Goal: Task Accomplishment & Management: Complete application form

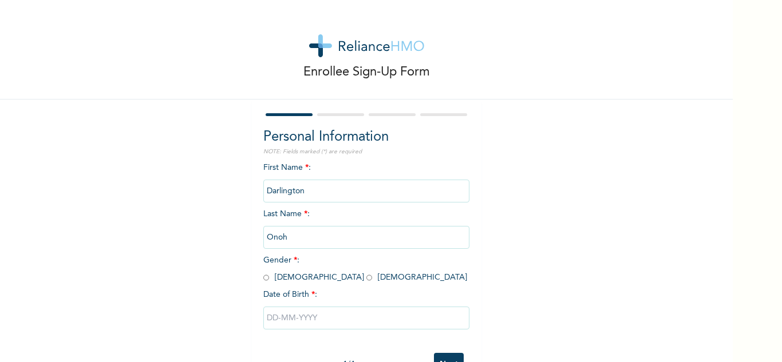
click at [263, 278] on input "radio" at bounding box center [266, 277] width 6 height 11
radio input "true"
click at [322, 327] on input "text" at bounding box center [366, 318] width 206 height 23
select select "7"
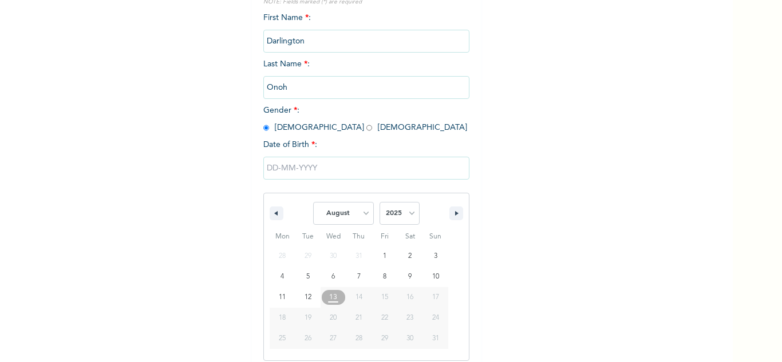
scroll to position [158, 0]
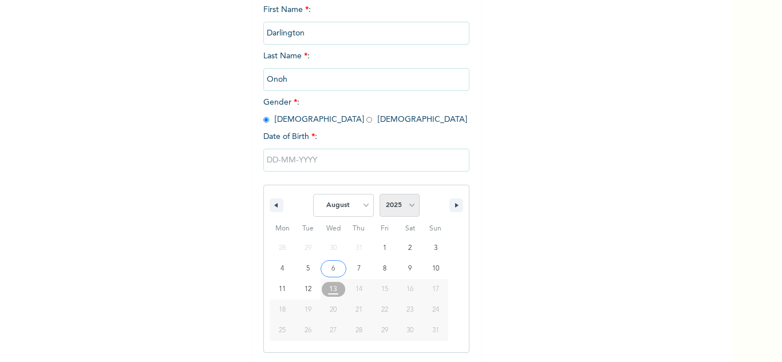
click at [406, 209] on select "2025 2024 2023 2022 2021 2020 2019 2018 2017 2016 2015 2014 2013 2012 2011 2010…" at bounding box center [399, 205] width 40 height 23
select select "1983"
click at [379, 195] on select "2025 2024 2023 2022 2021 2020 2019 2018 2017 2016 2015 2014 2013 2012 2011 2010…" at bounding box center [399, 205] width 40 height 23
click at [351, 207] on select "January February March April May June July August September October November De…" at bounding box center [343, 205] width 61 height 23
select select "3"
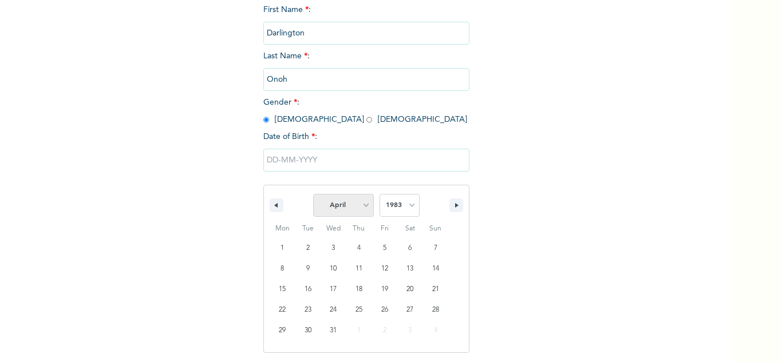
click at [313, 195] on select "January February March April May June July August September October November De…" at bounding box center [343, 205] width 61 height 23
type input "[DATE]"
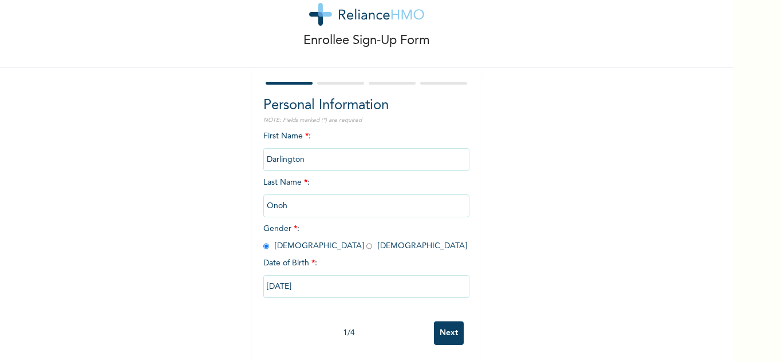
scroll to position [40, 0]
click at [445, 327] on input "Next" at bounding box center [449, 333] width 30 height 23
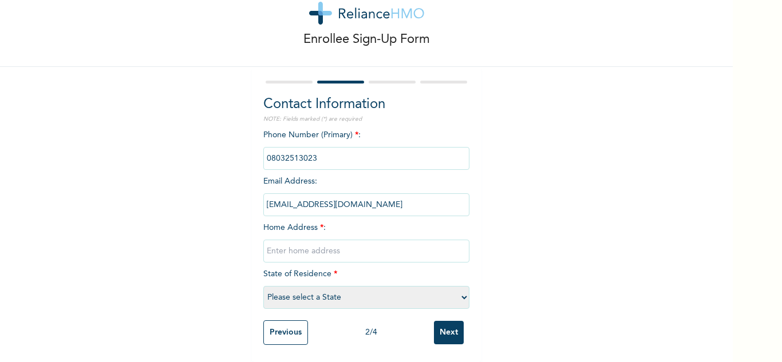
click at [307, 245] on input "text" at bounding box center [366, 251] width 206 height 23
type input "[STREET_ADDRESS]"
click at [324, 292] on select "Please select a State [PERSON_NAME] (FCT) [PERSON_NAME] Ibom [GEOGRAPHIC_DATA] …" at bounding box center [366, 297] width 206 height 23
select select "4"
click at [263, 286] on select "Please select a State [PERSON_NAME] (FCT) [PERSON_NAME] Ibom [GEOGRAPHIC_DATA] …" at bounding box center [366, 297] width 206 height 23
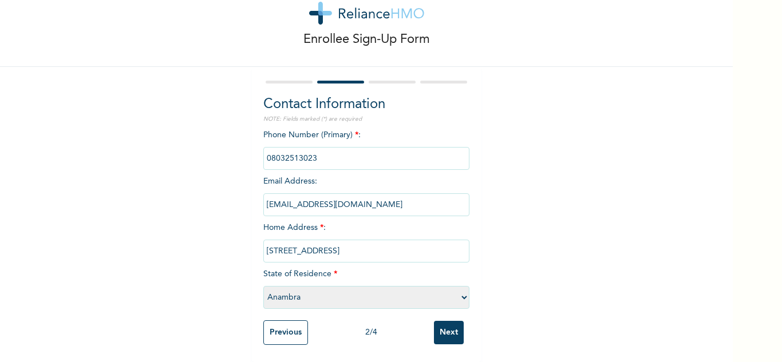
click at [442, 335] on input "Next" at bounding box center [449, 332] width 30 height 23
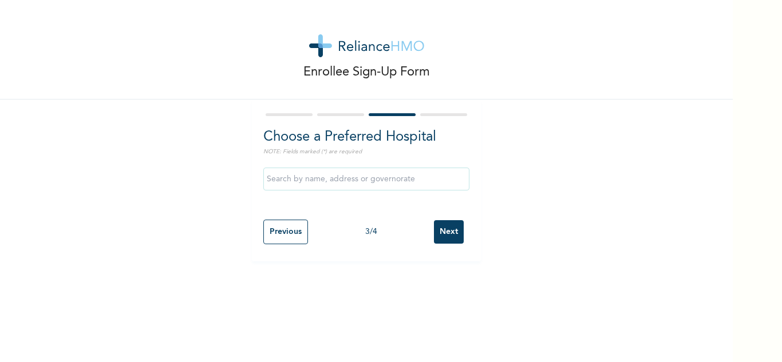
click at [442, 236] on input "Next" at bounding box center [449, 231] width 30 height 23
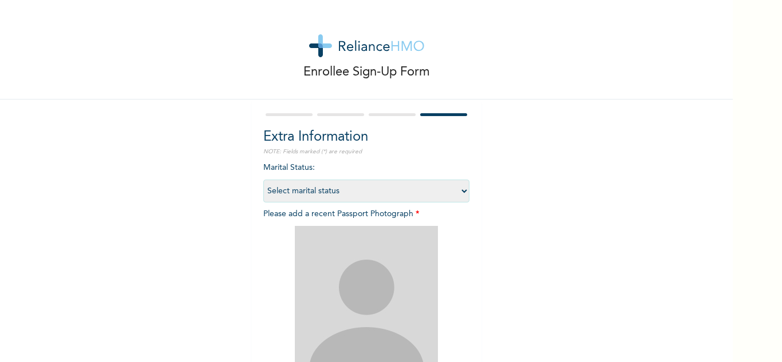
click at [419, 189] on select "Select marital status [DEMOGRAPHIC_DATA] Married [DEMOGRAPHIC_DATA] Widow/[DEMO…" at bounding box center [366, 191] width 206 height 23
select select "1"
click at [263, 180] on select "Select marital status [DEMOGRAPHIC_DATA] Married [DEMOGRAPHIC_DATA] Widow/[DEMO…" at bounding box center [366, 191] width 206 height 23
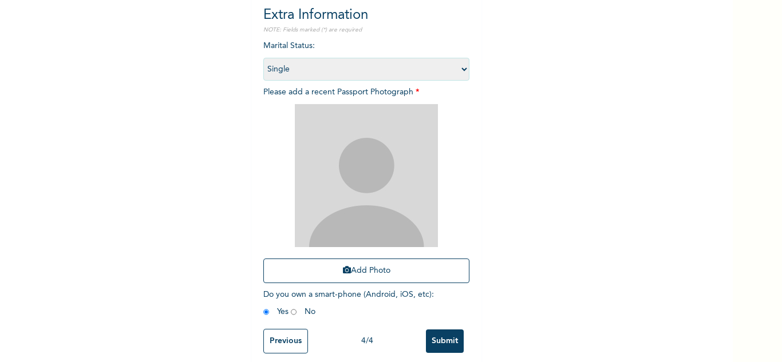
scroll to position [122, 0]
click at [349, 264] on button "Add Photo" at bounding box center [366, 271] width 206 height 25
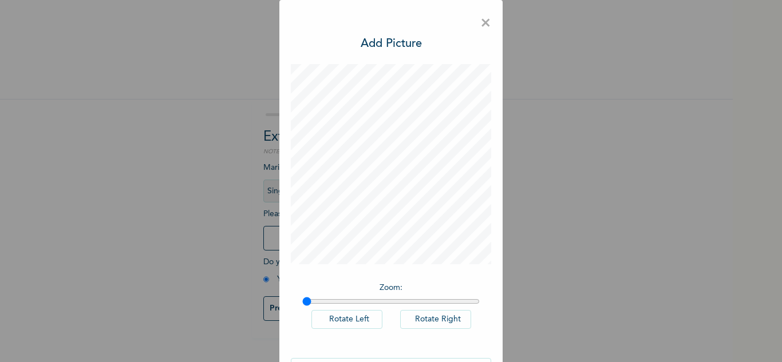
scroll to position [37, 0]
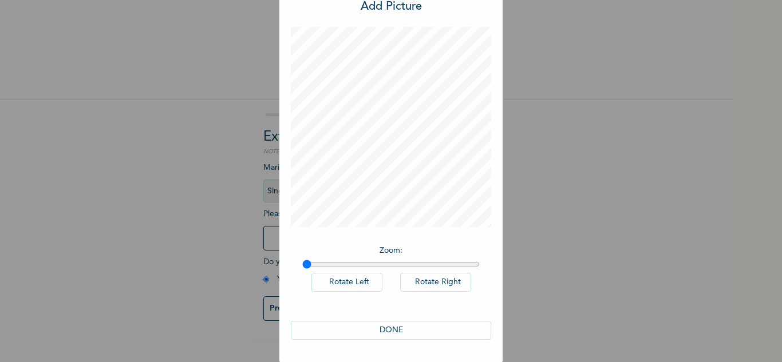
click at [385, 324] on button "DONE" at bounding box center [391, 330] width 200 height 19
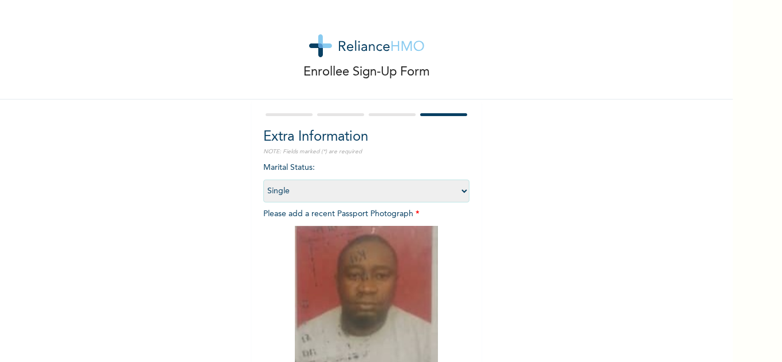
scroll to position [138, 0]
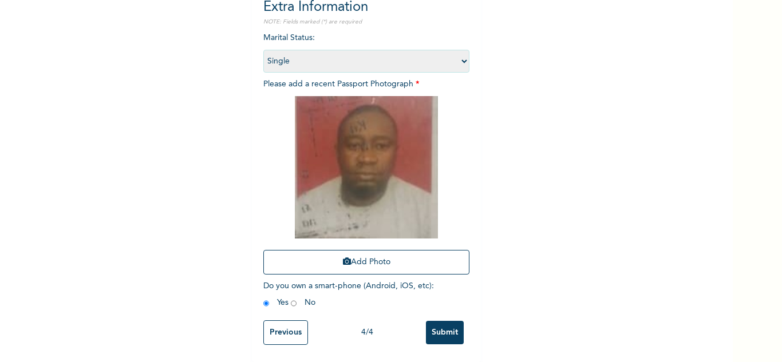
click at [451, 328] on input "Submit" at bounding box center [445, 332] width 38 height 23
